Goal: Information Seeking & Learning: Learn about a topic

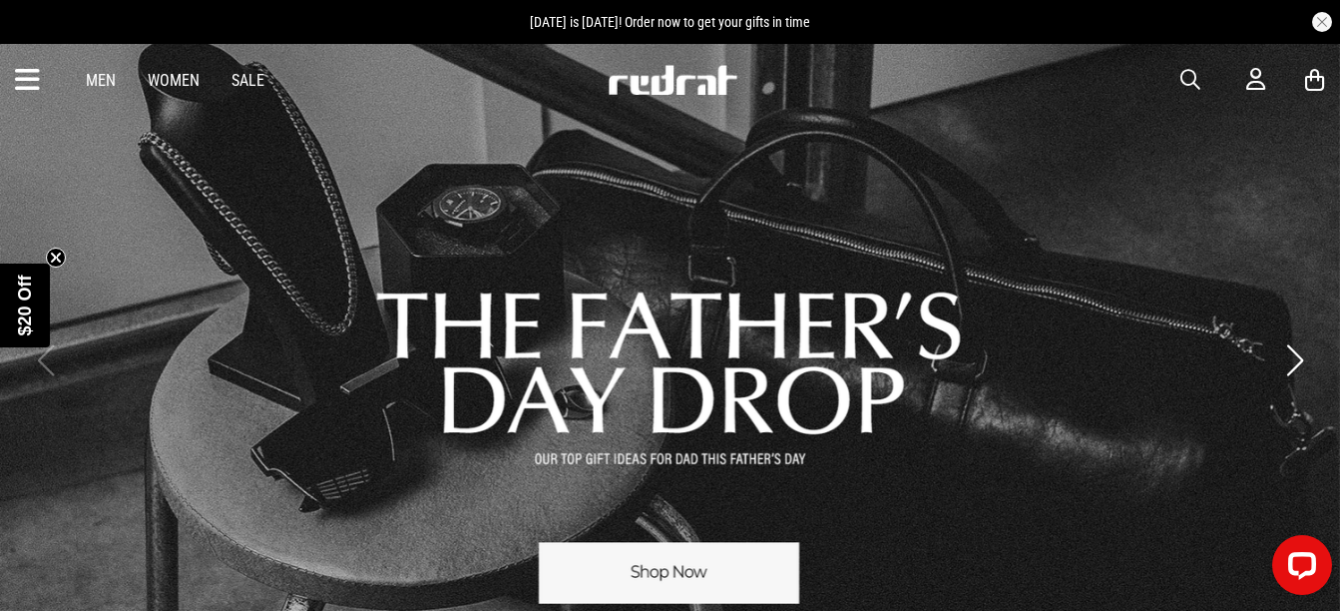
click at [653, 548] on link "1 / 3" at bounding box center [670, 360] width 1340 height 636
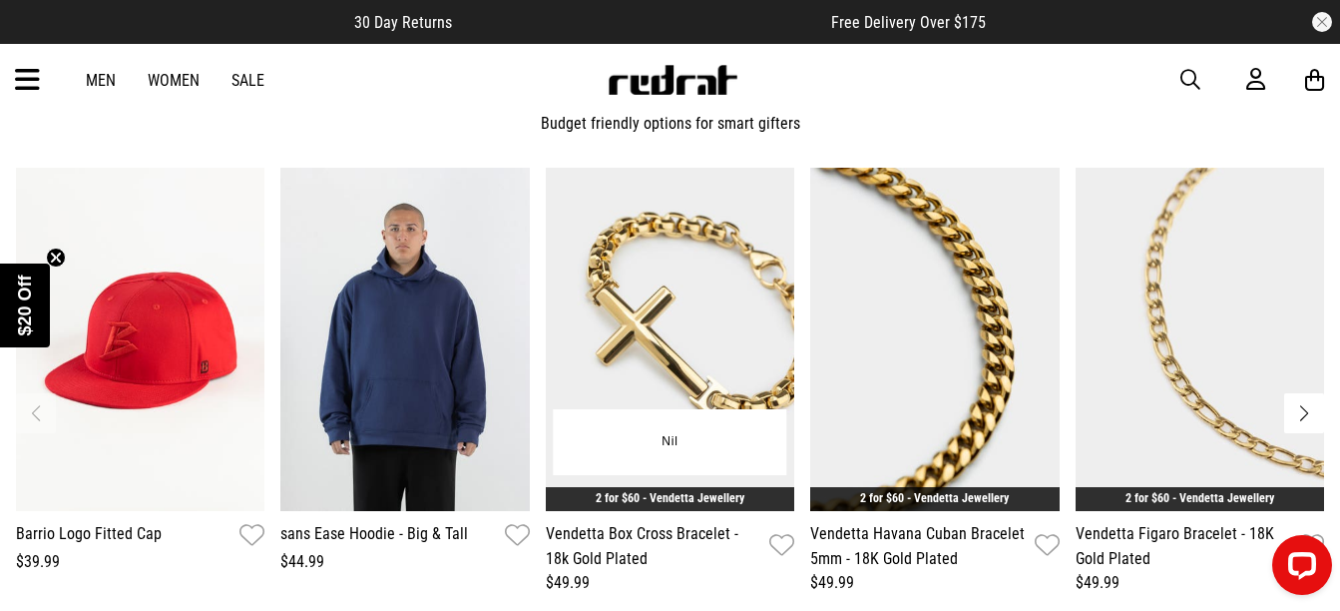
scroll to position [1397, 0]
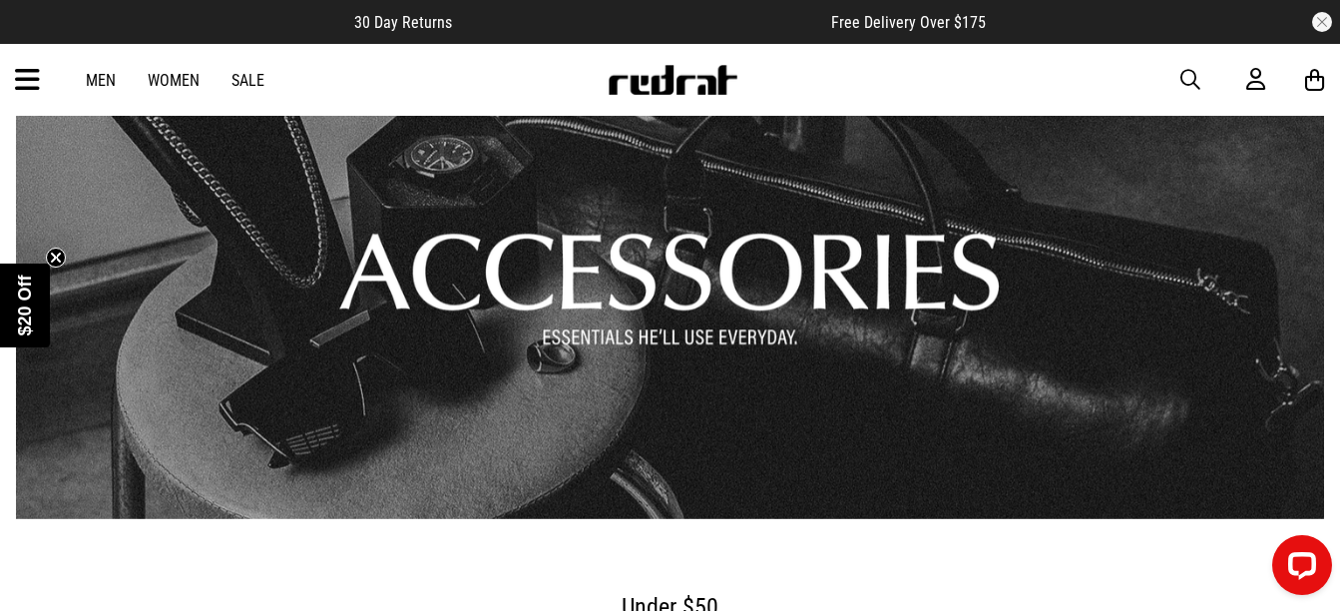
click at [591, 324] on link "1 / 1" at bounding box center [670, 271] width 1308 height 495
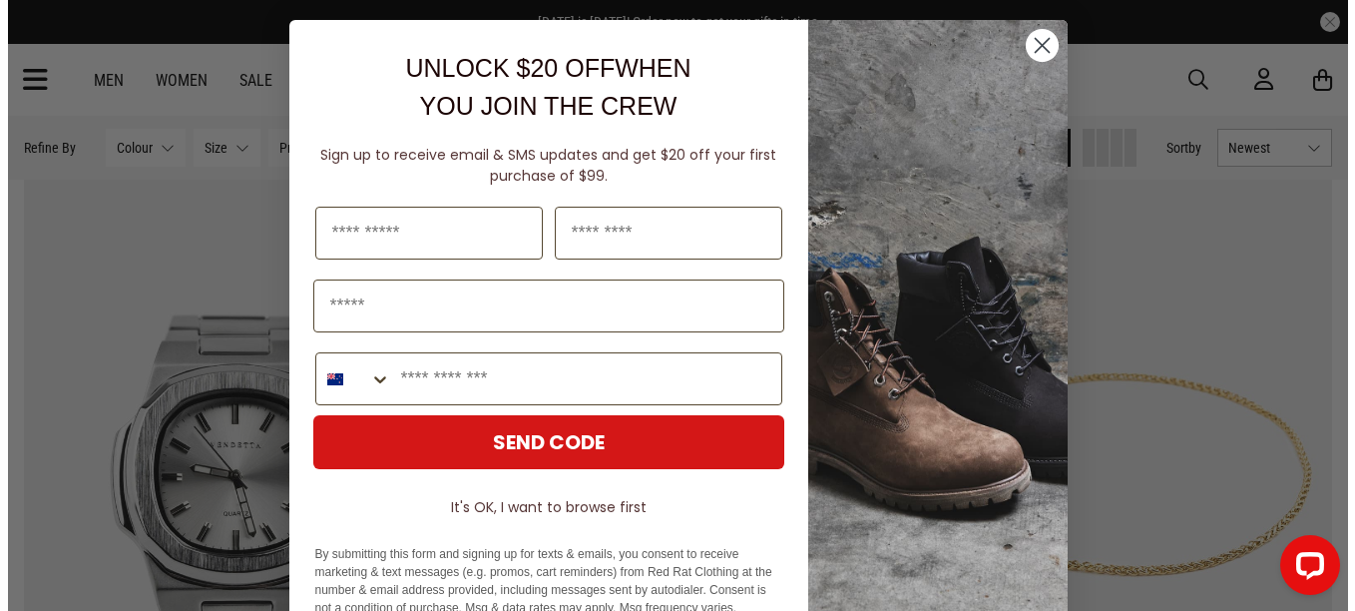
scroll to position [2408, 0]
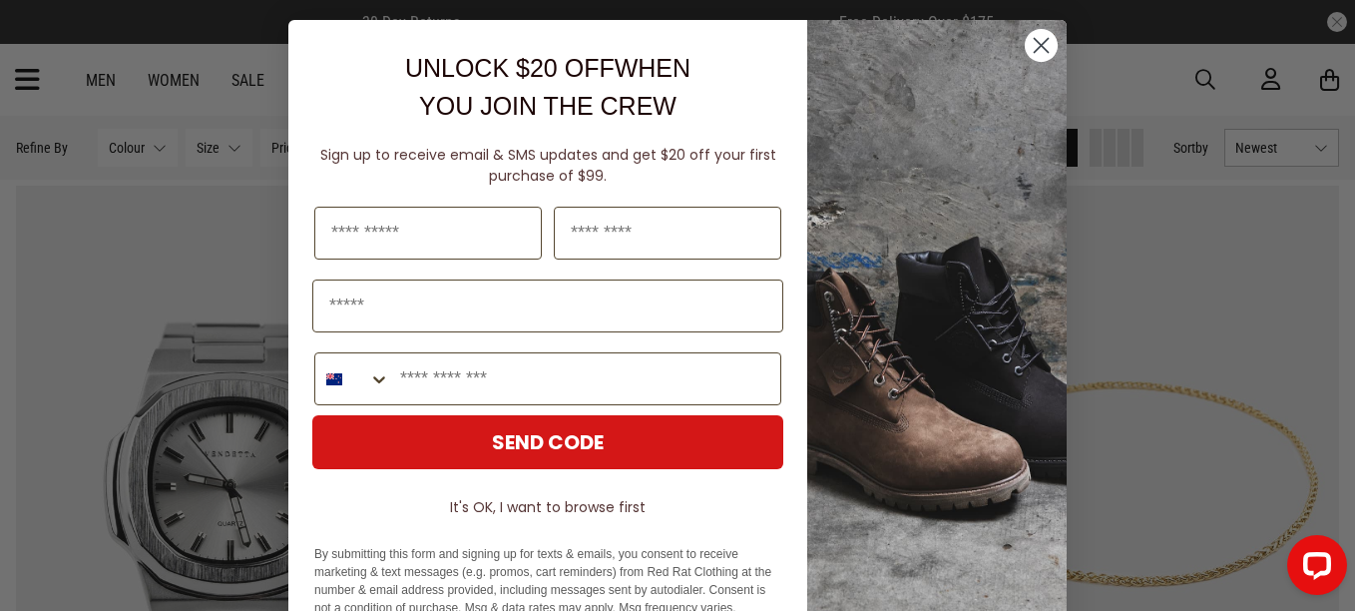
click at [1037, 47] on circle "Close dialog" at bounding box center [1041, 45] width 33 height 33
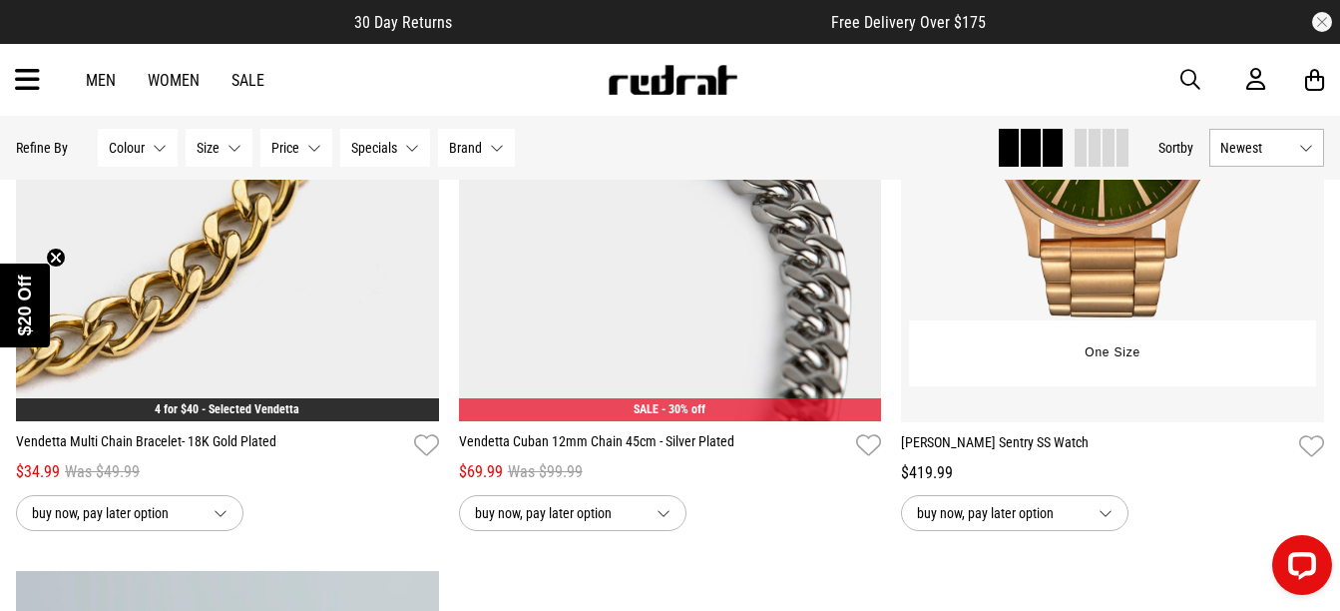
scroll to position [3392, 0]
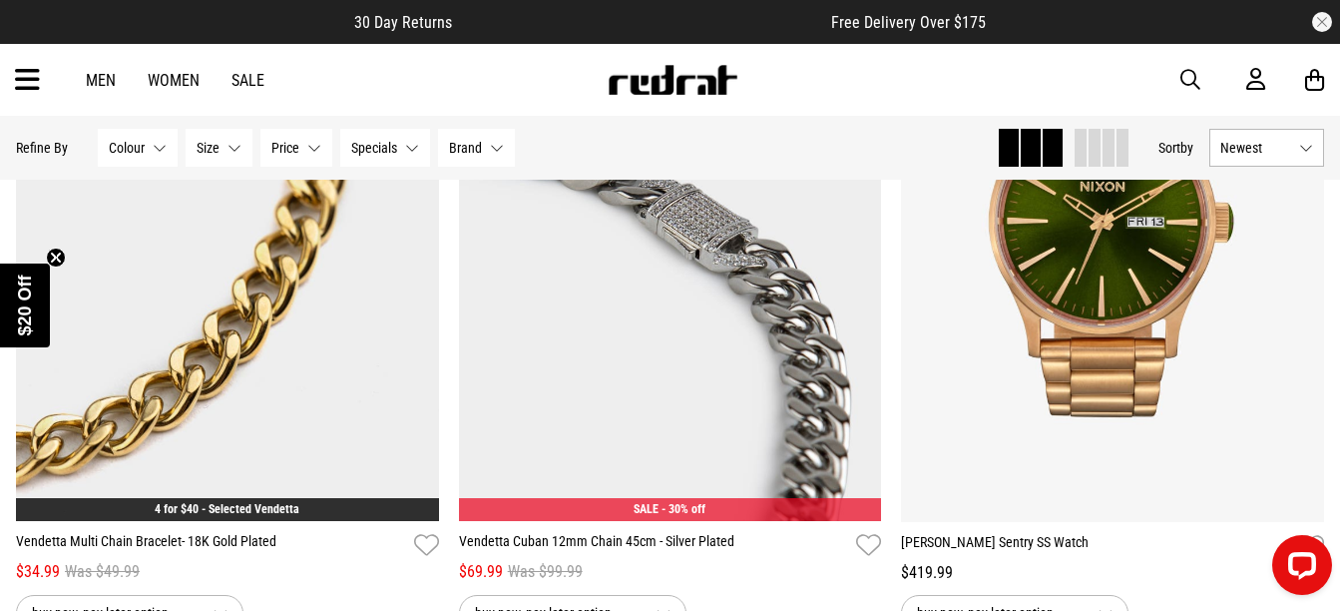
click at [1194, 75] on span "button" at bounding box center [1190, 80] width 20 height 24
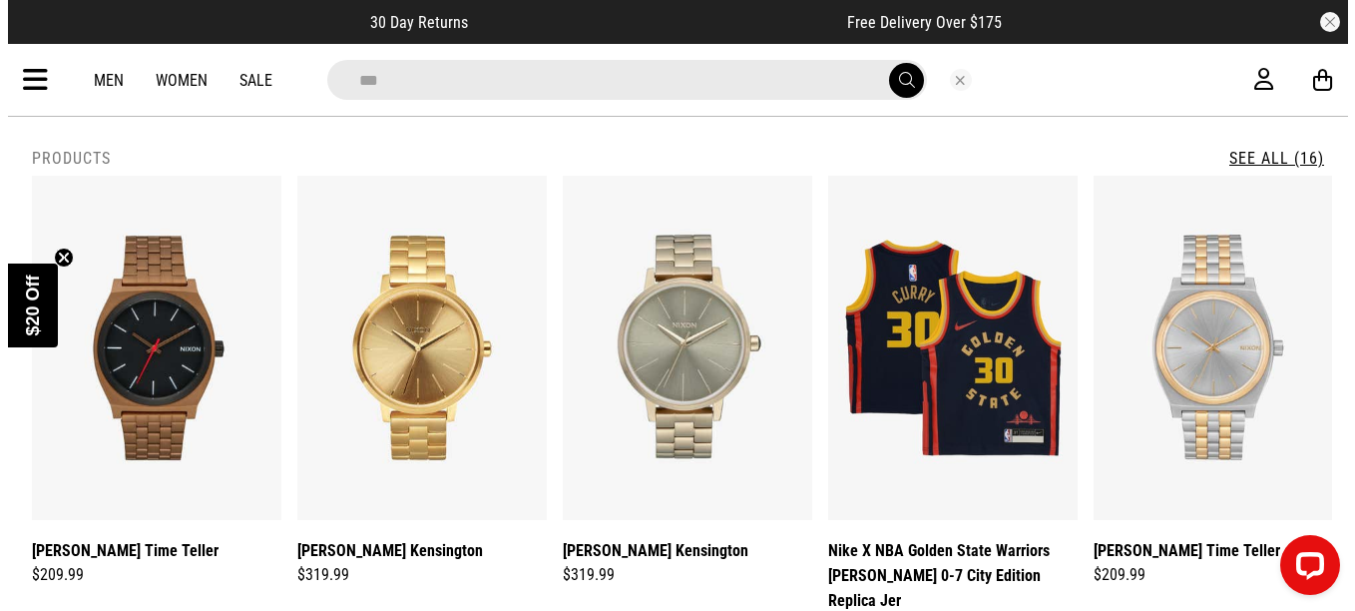
scroll to position [3412, 0]
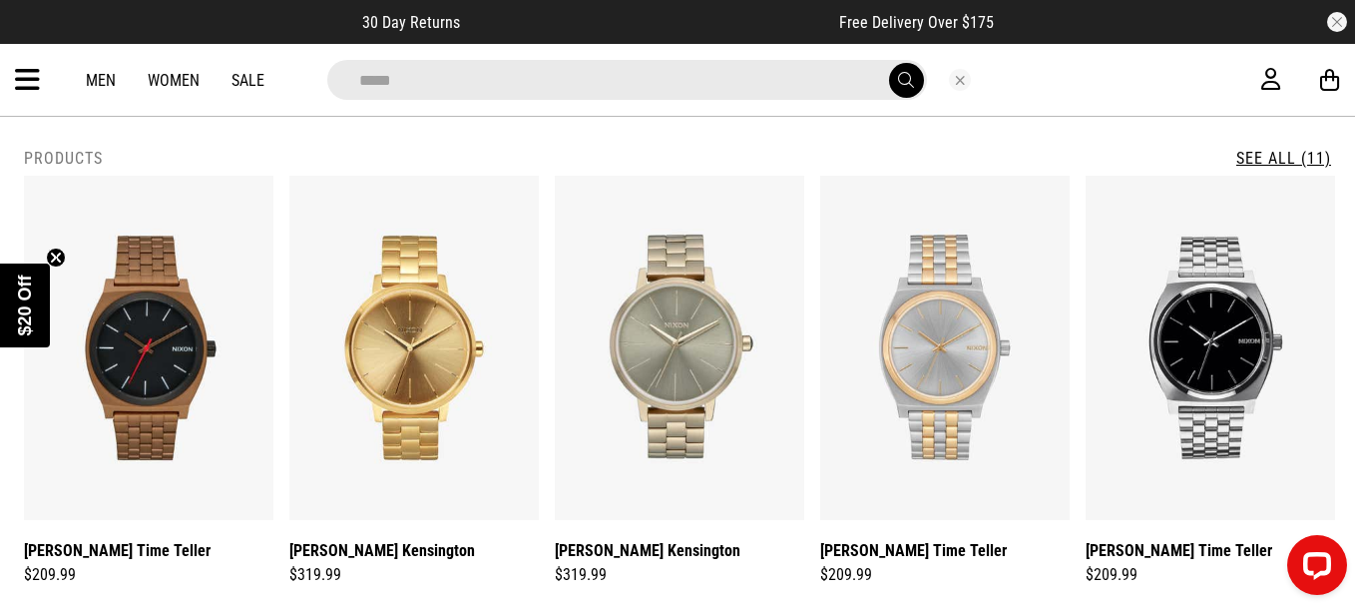
type input "*****"
click at [889, 63] on button "submit" at bounding box center [906, 80] width 35 height 35
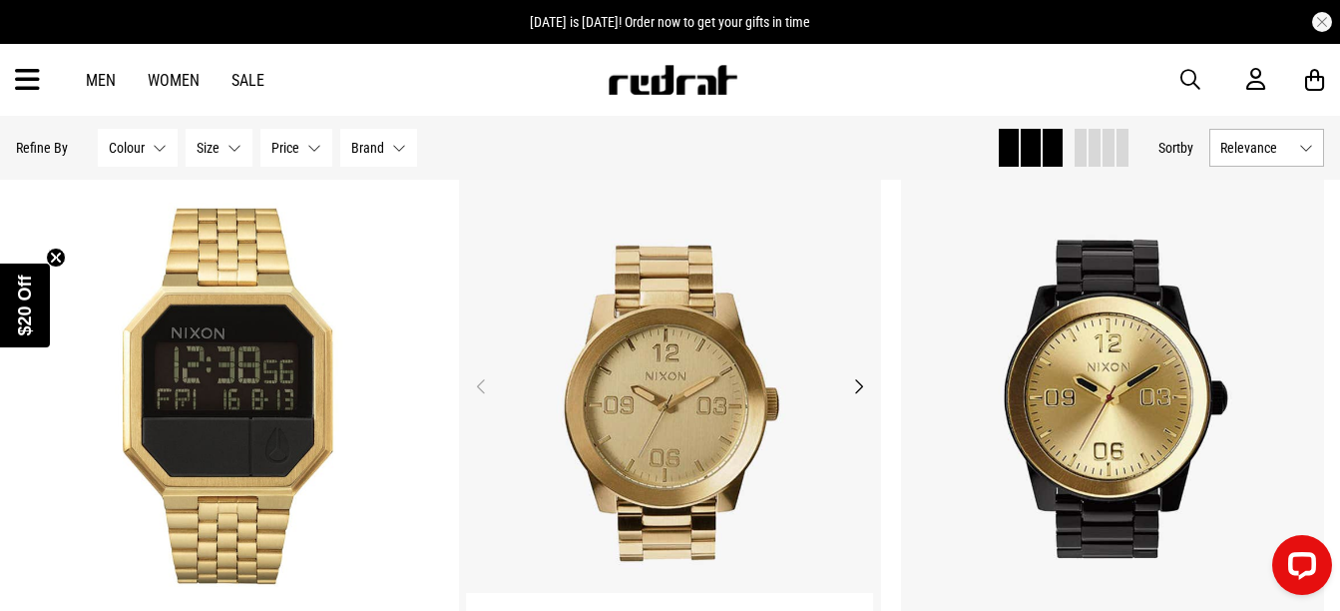
scroll to position [1696, 0]
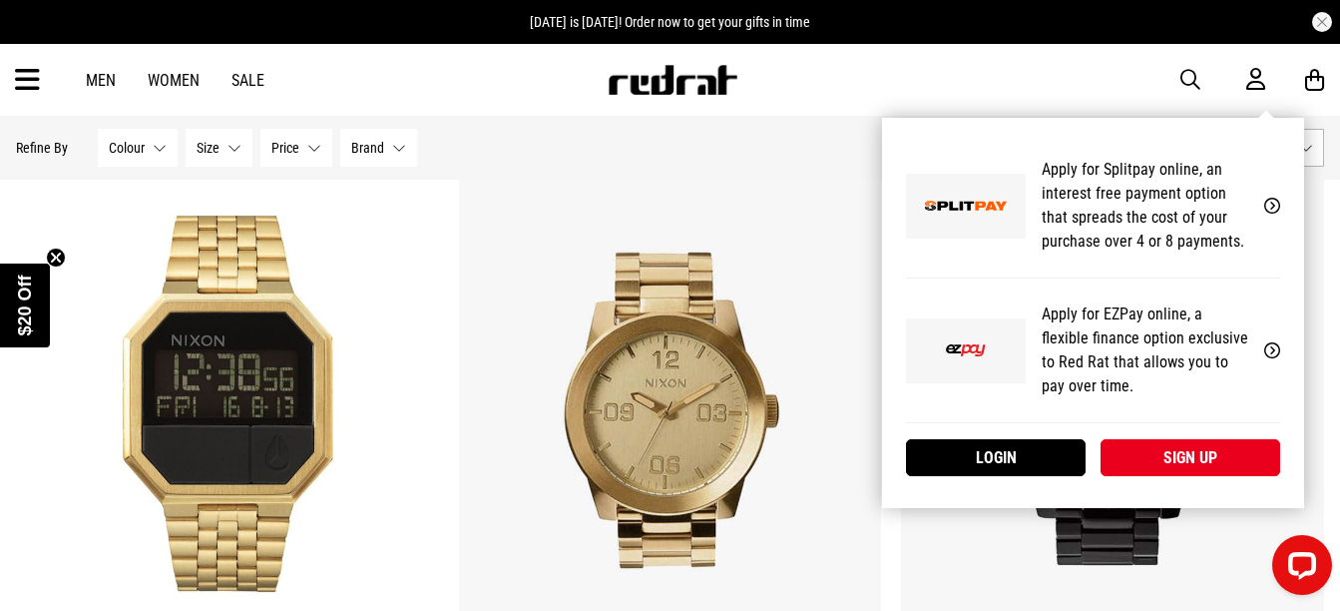
click at [1252, 73] on icon at bounding box center [1255, 79] width 19 height 25
click at [1006, 444] on link "Login" at bounding box center [996, 457] width 180 height 37
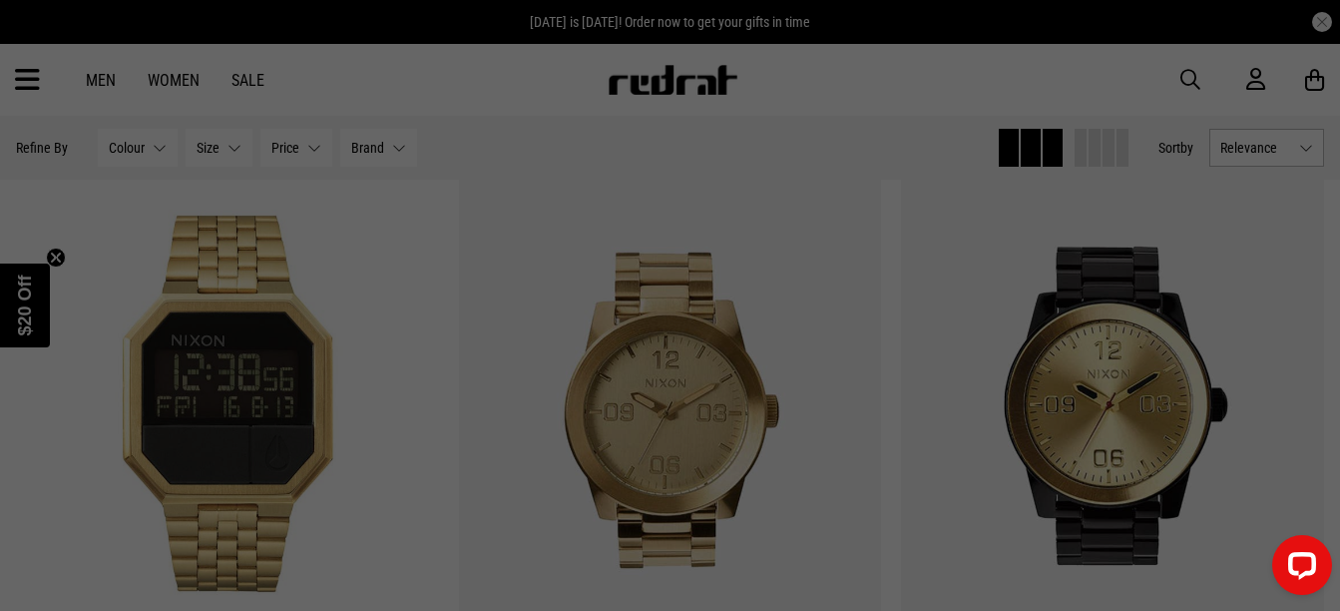
scroll to position [1285, 0]
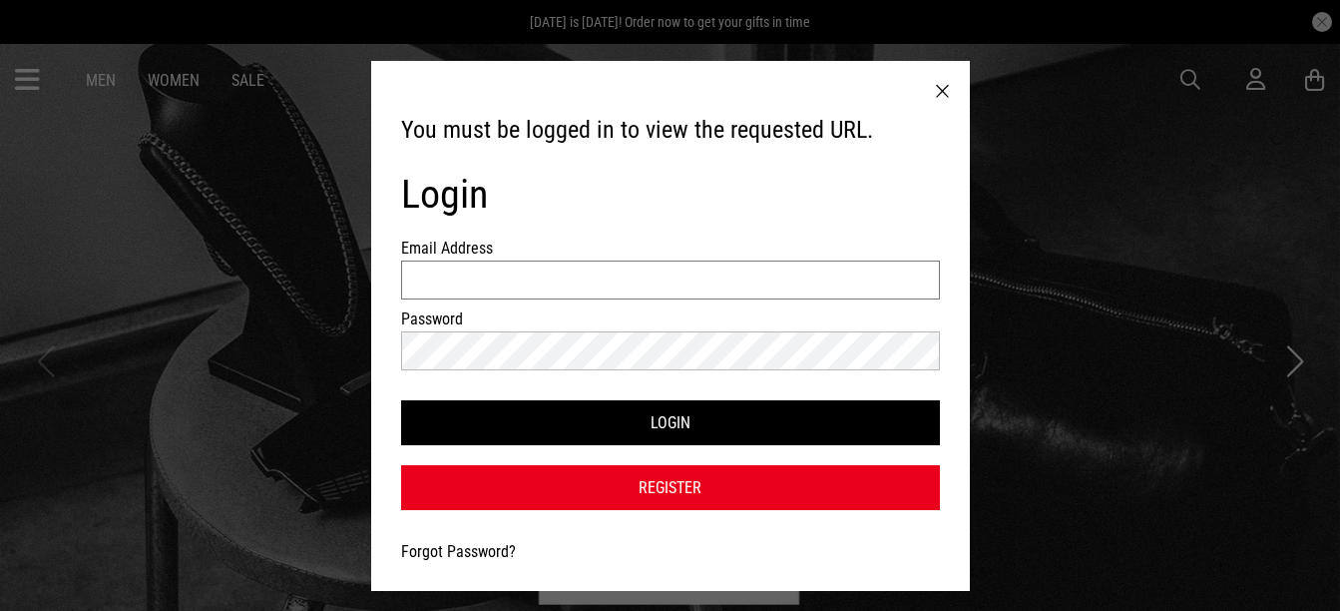
type input "**********"
click at [556, 270] on input "**********" at bounding box center [670, 279] width 539 height 39
click at [948, 349] on div "**********" at bounding box center [670, 326] width 599 height 530
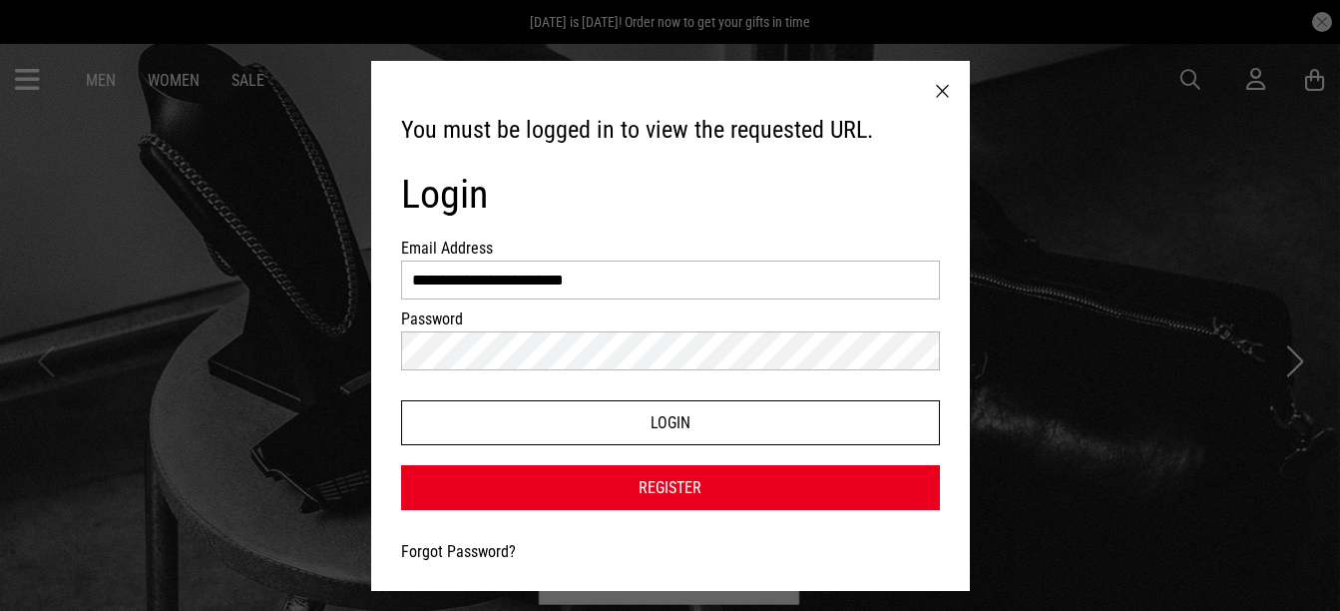
click at [745, 423] on button "Login" at bounding box center [670, 422] width 539 height 45
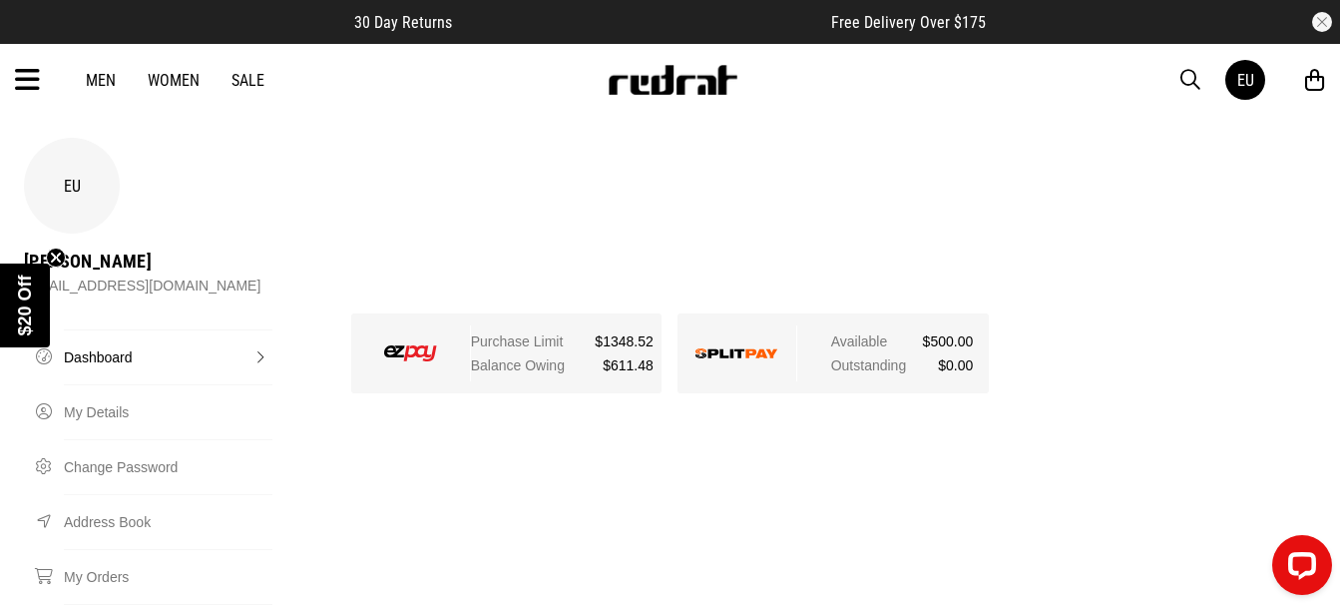
click at [19, 76] on icon at bounding box center [27, 80] width 25 height 33
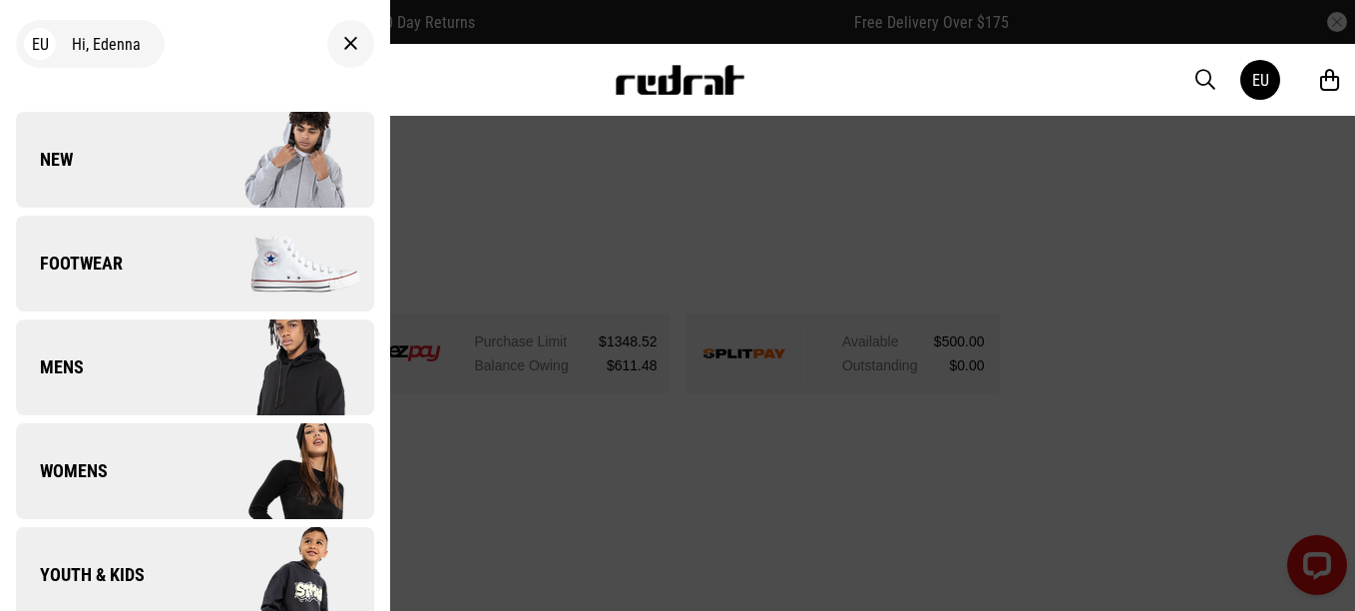
click at [146, 141] on link "New" at bounding box center [195, 160] width 358 height 96
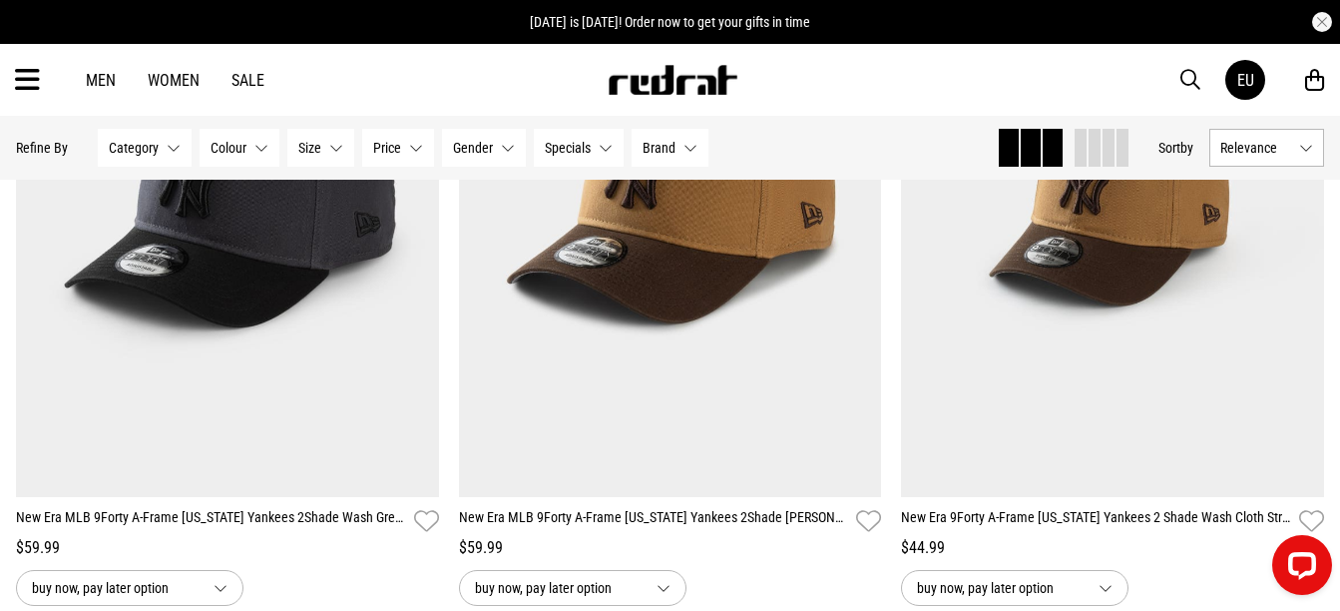
scroll to position [5887, 0]
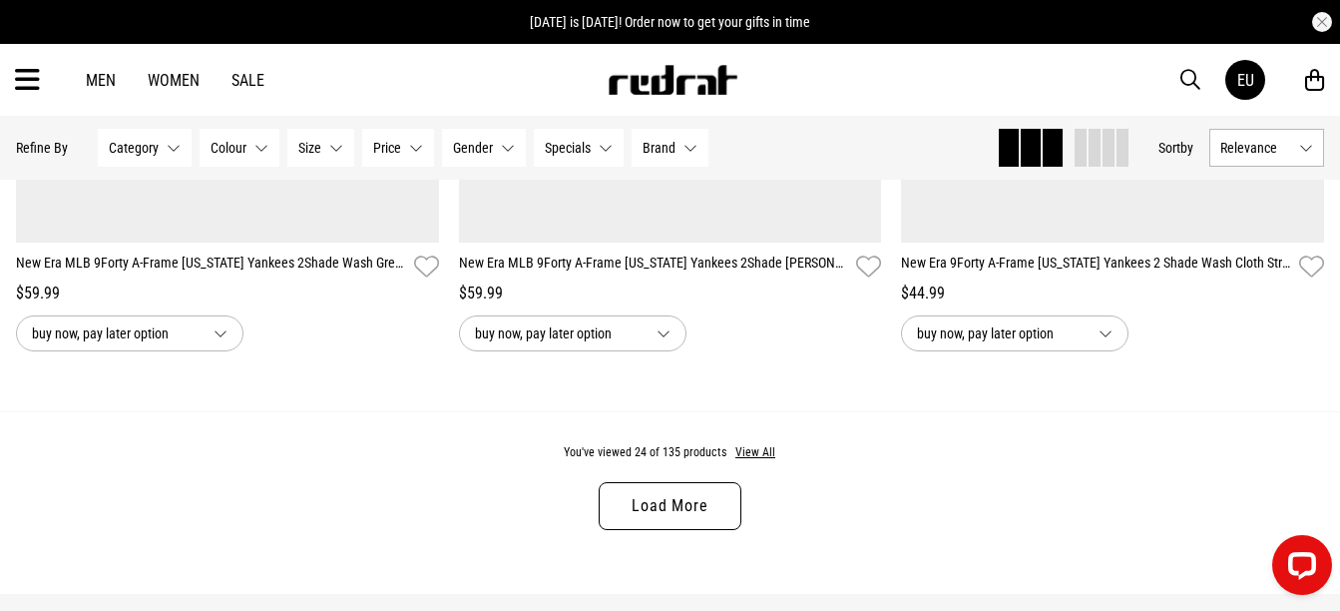
click at [681, 510] on link "Load More" at bounding box center [670, 506] width 142 height 48
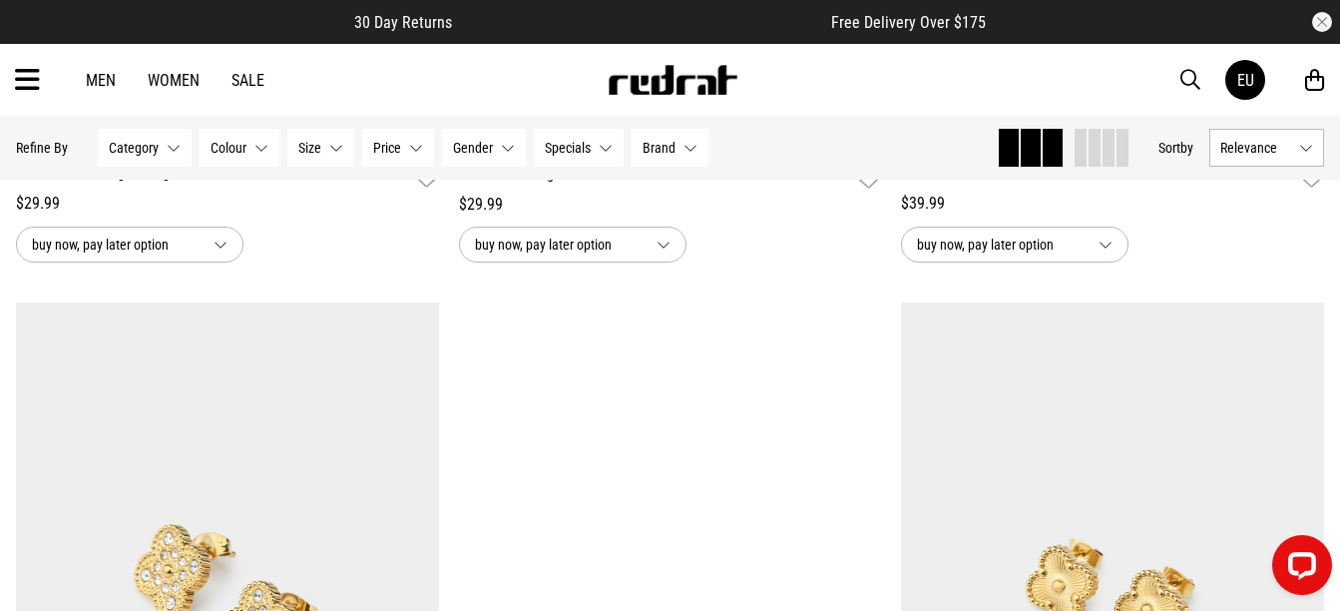
scroll to position [9279, 0]
